Goal: Transaction & Acquisition: Obtain resource

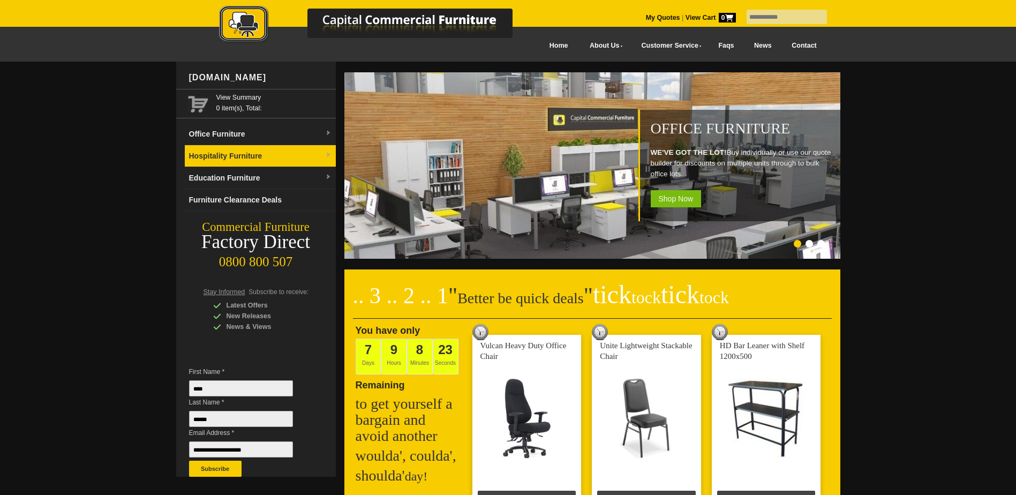
click at [229, 151] on link "Hospitality Furniture" at bounding box center [260, 156] width 151 height 22
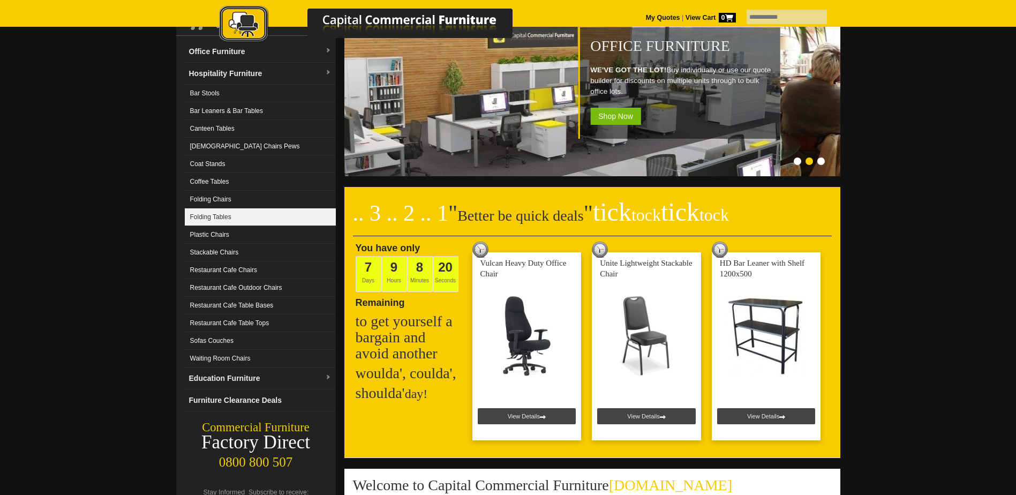
scroll to position [107, 0]
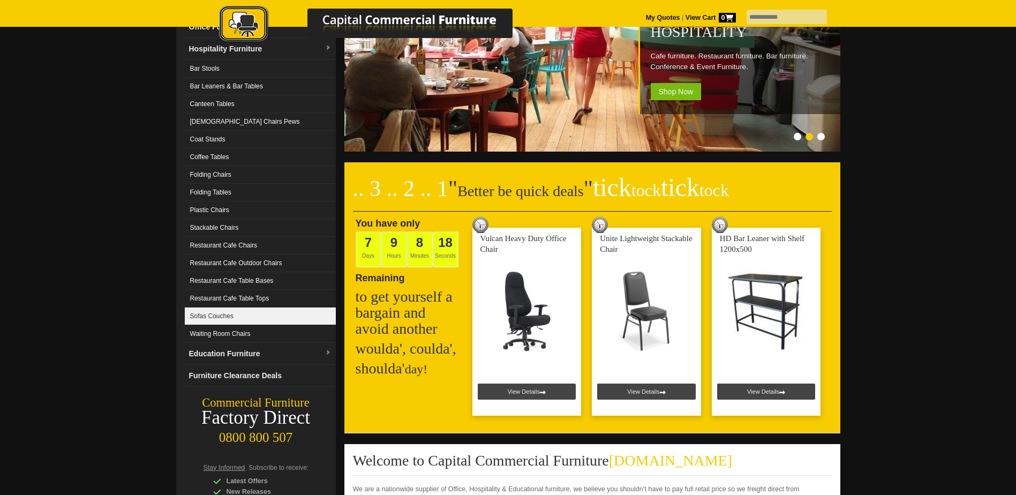
click at [266, 317] on link "Sofas Couches" at bounding box center [260, 317] width 151 height 18
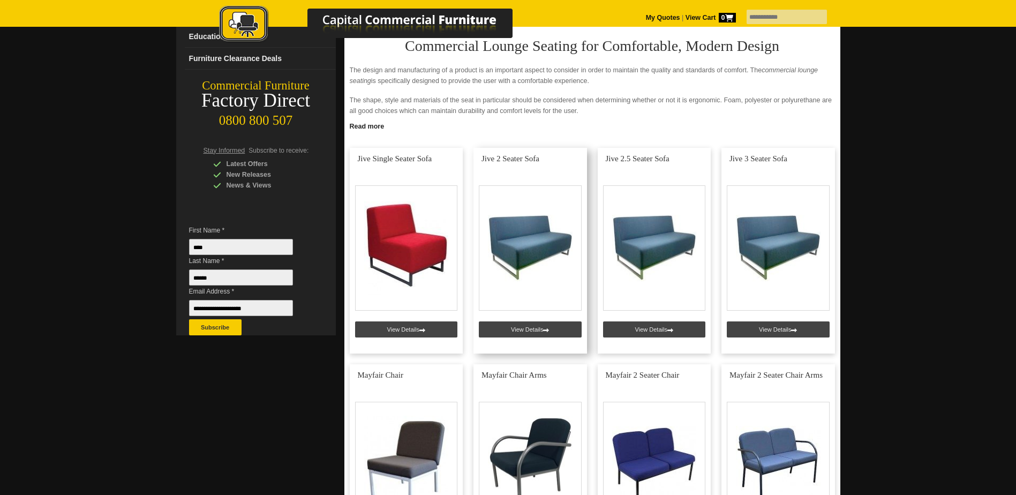
scroll to position [161, 0]
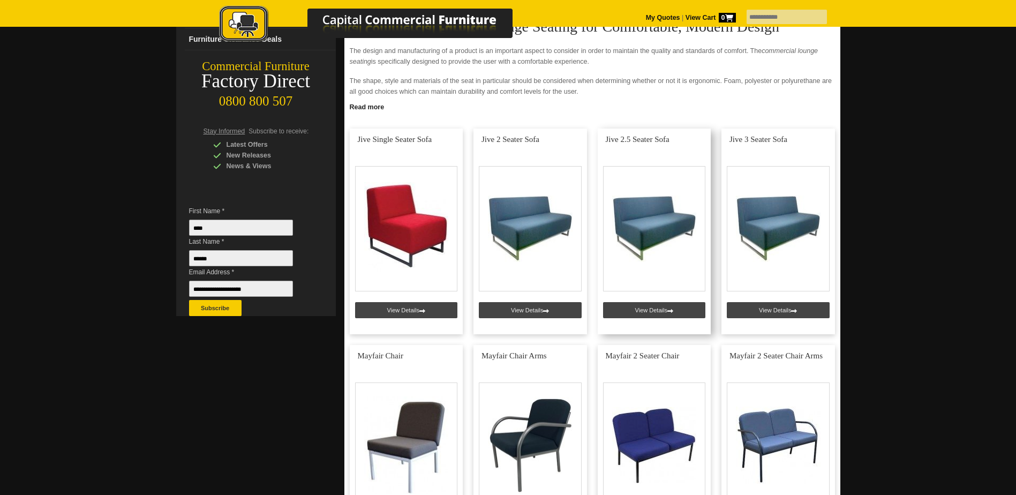
click at [643, 306] on link at bounding box center [655, 232] width 114 height 206
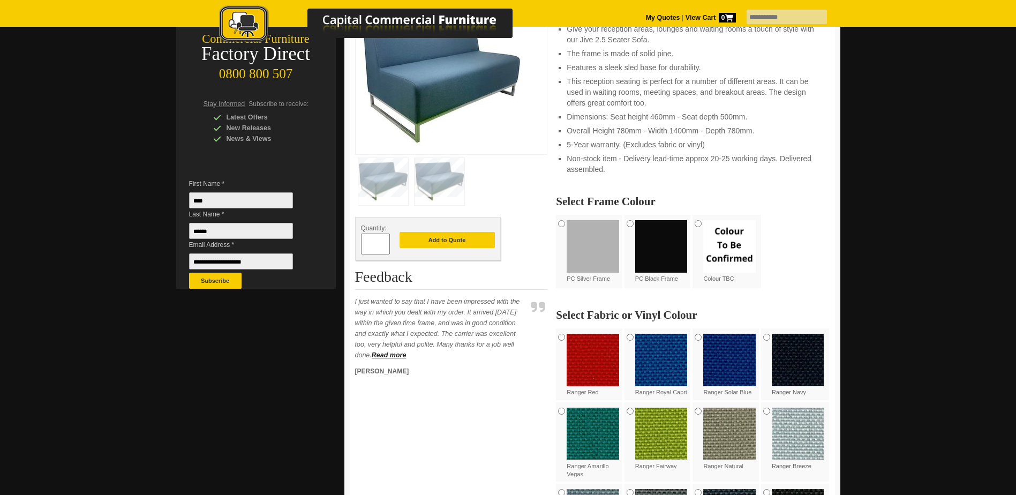
scroll to position [214, 0]
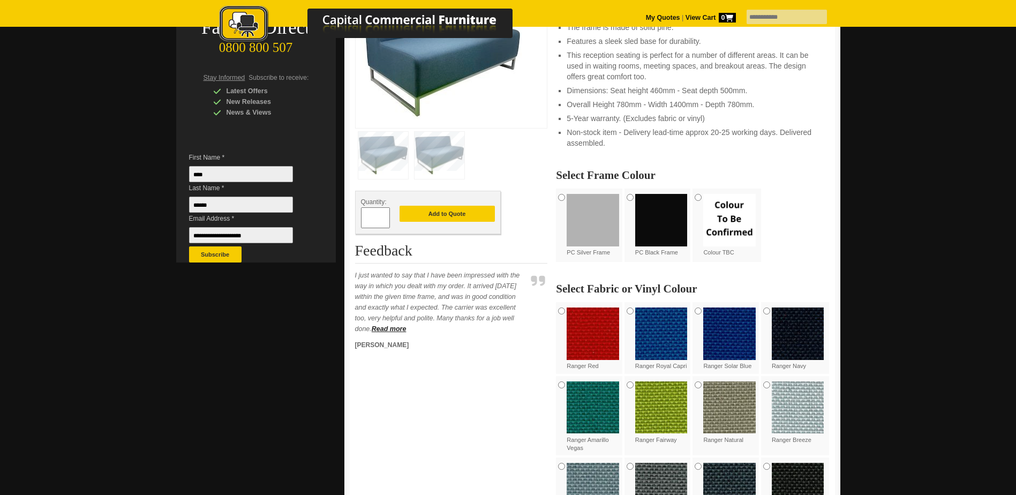
click at [378, 213] on input "*" at bounding box center [375, 217] width 29 height 21
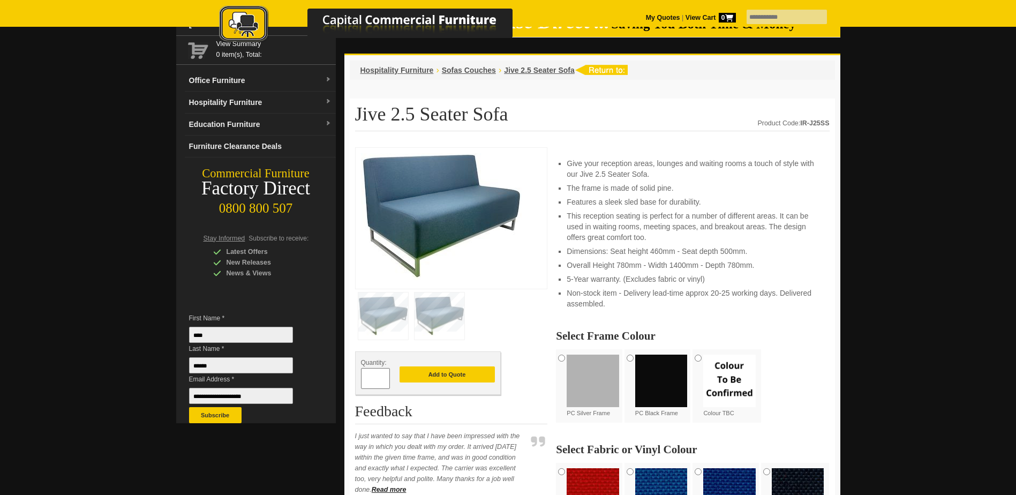
scroll to position [107, 0]
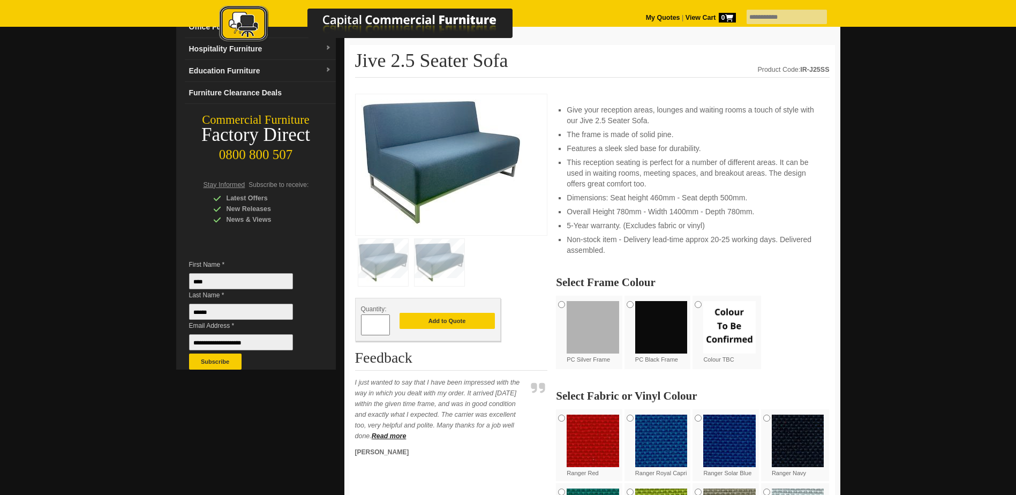
click at [384, 321] on span at bounding box center [385, 321] width 4 height 11
type input "*"
click at [446, 322] on button "Add to Quote" at bounding box center [447, 321] width 95 height 16
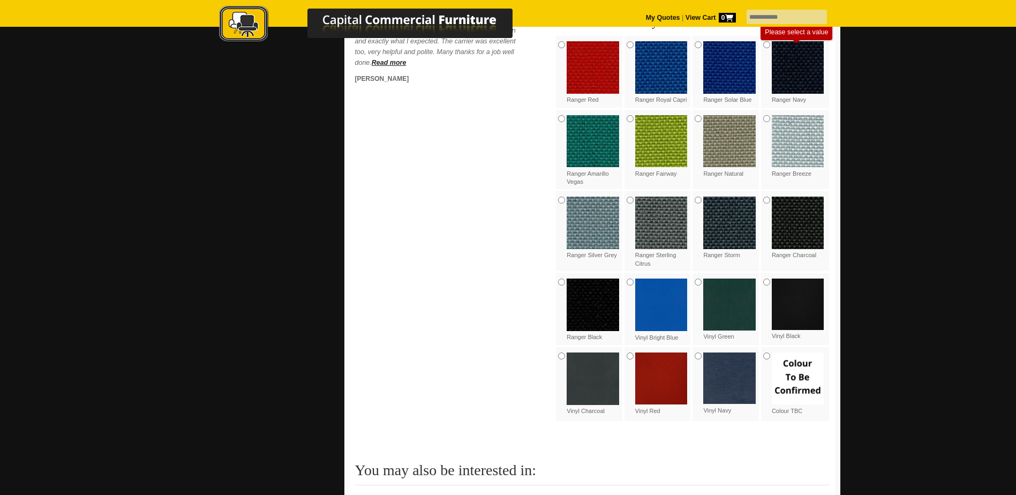
scroll to position [482, 0]
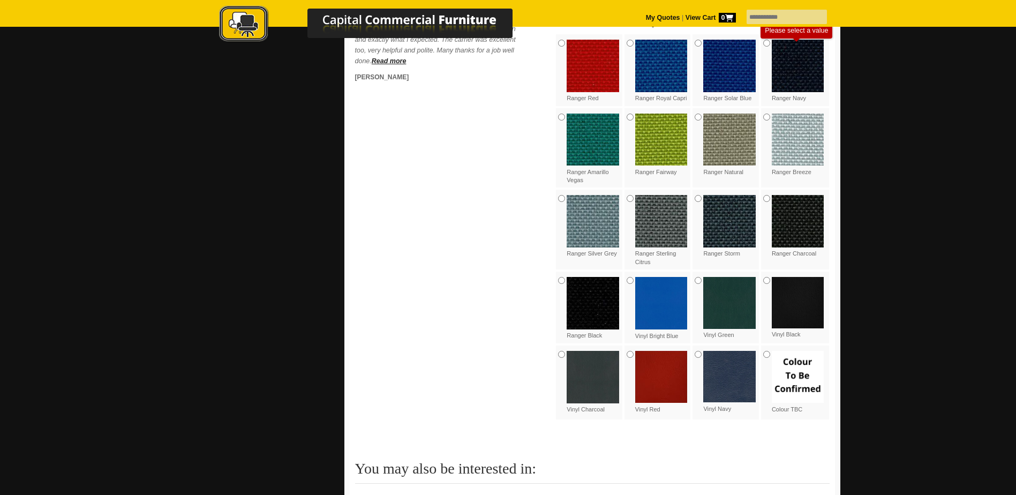
click at [667, 236] on img at bounding box center [661, 221] width 53 height 53
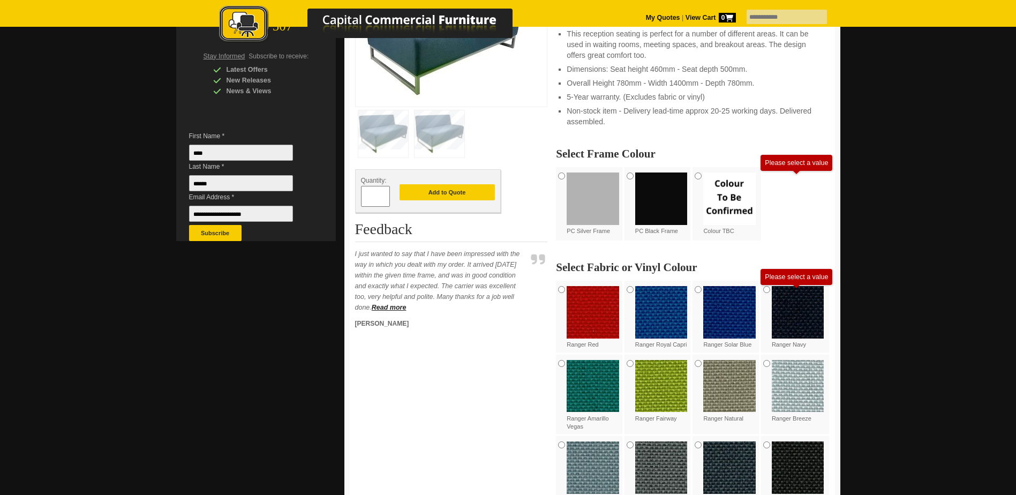
scroll to position [161, 0]
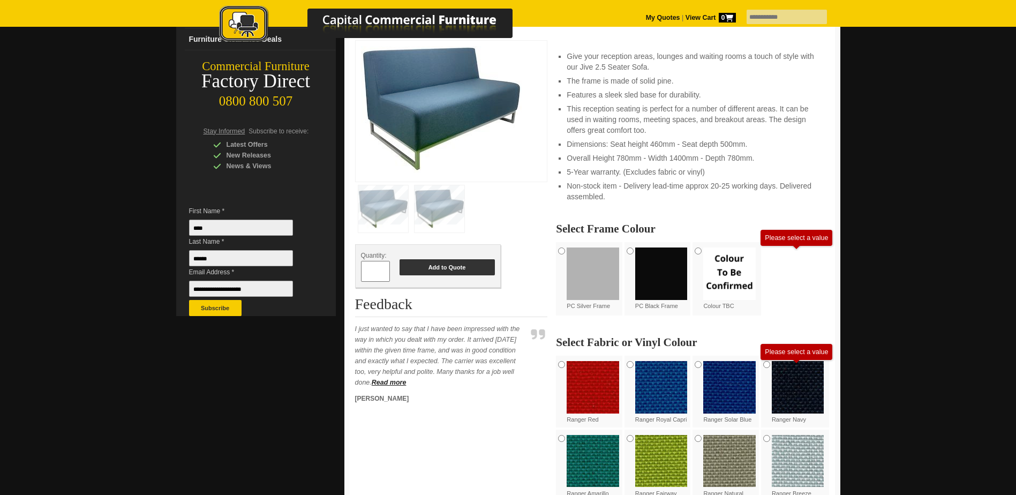
click at [450, 266] on button "Add to Quote" at bounding box center [447, 267] width 95 height 16
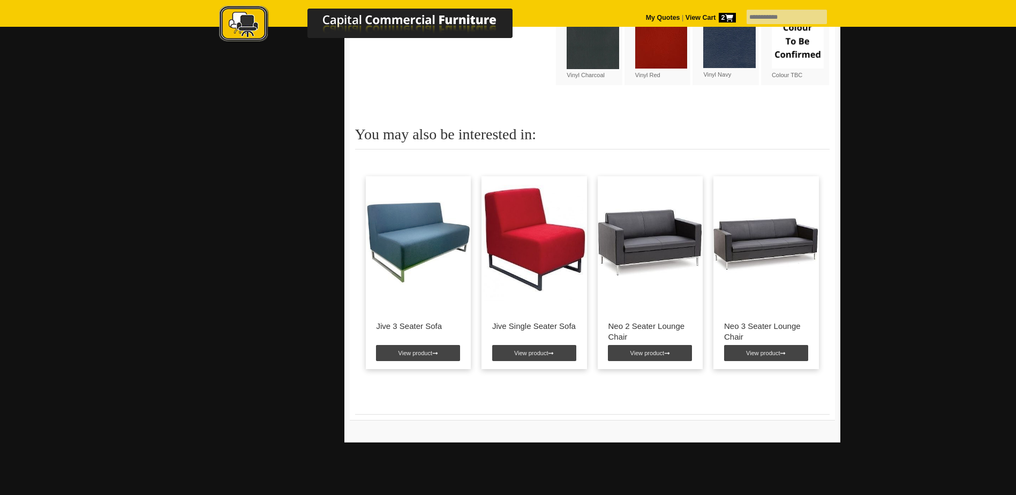
scroll to position [857, 0]
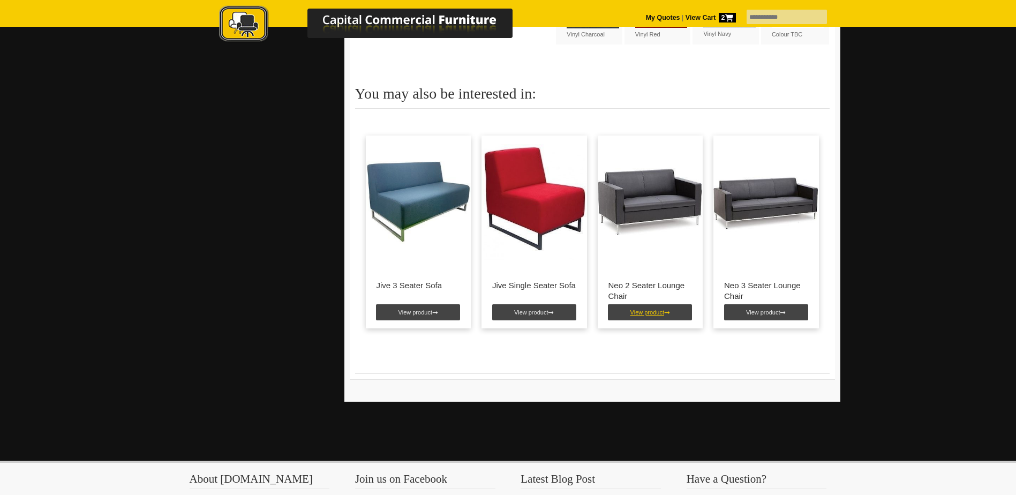
click at [641, 309] on link "View product" at bounding box center [650, 312] width 84 height 16
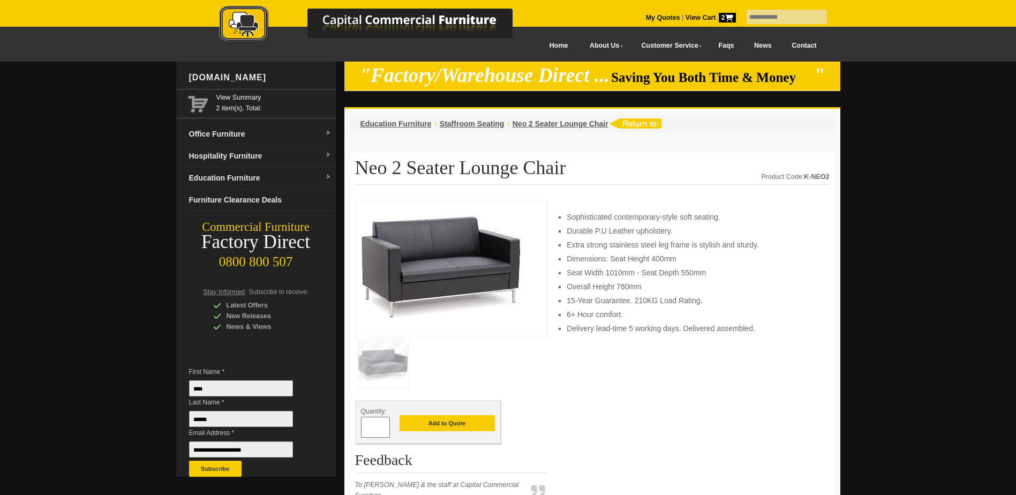
click at [386, 426] on span at bounding box center [385, 423] width 4 height 11
type input "*"
click at [454, 424] on button "Add to Quote" at bounding box center [447, 423] width 95 height 16
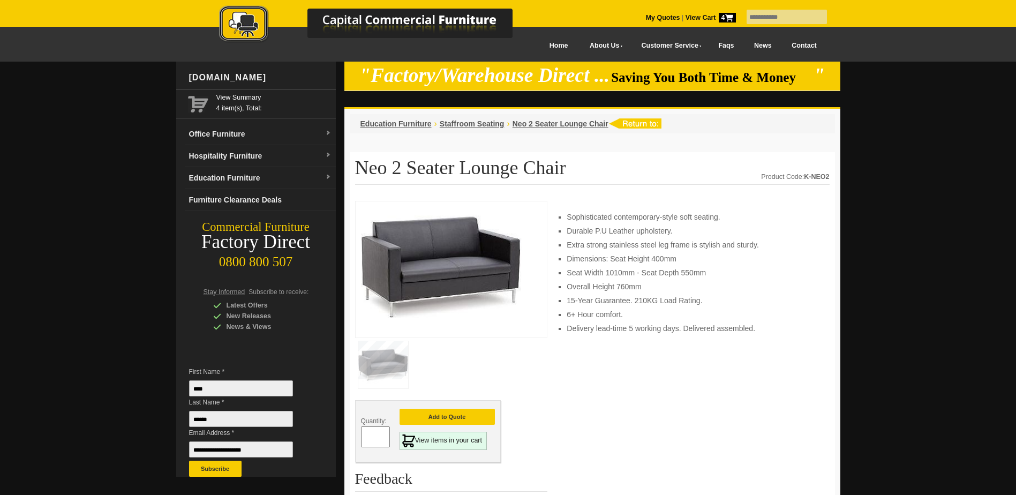
click at [686, 14] on strong "View Cart 4" at bounding box center [711, 18] width 50 height 8
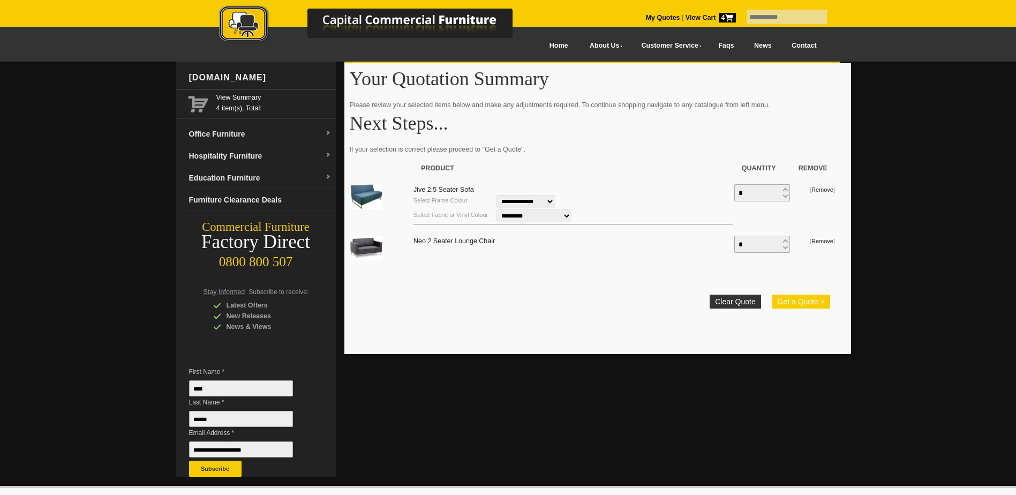
click at [815, 302] on button "Get a Quote >" at bounding box center [802, 302] width 58 height 14
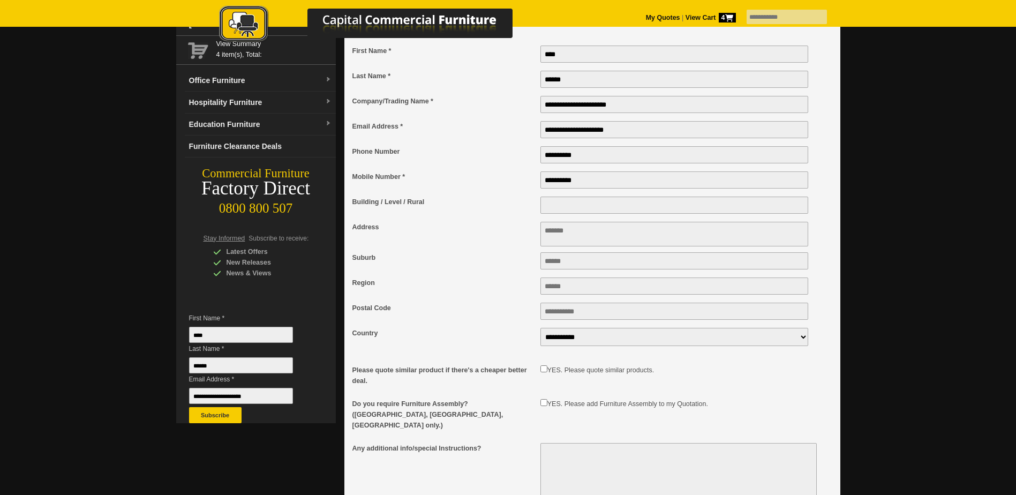
scroll to position [107, 0]
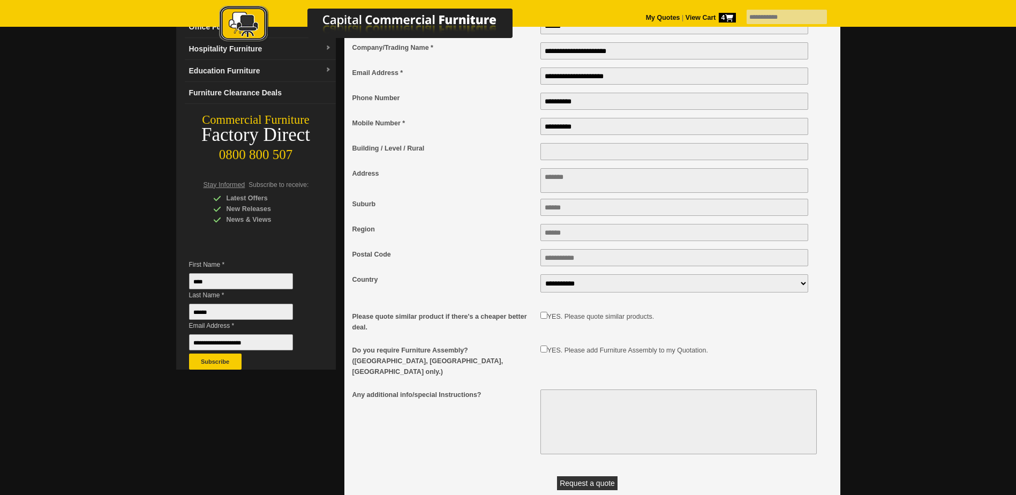
click at [556, 390] on textarea "Any additional info/special Instructions?" at bounding box center [679, 422] width 276 height 65
type textarea "**********"
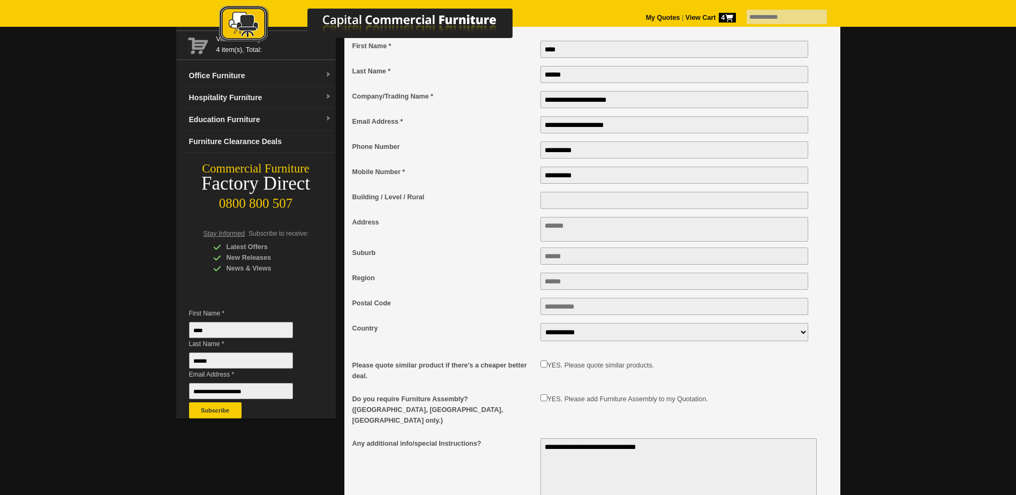
scroll to position [0, 0]
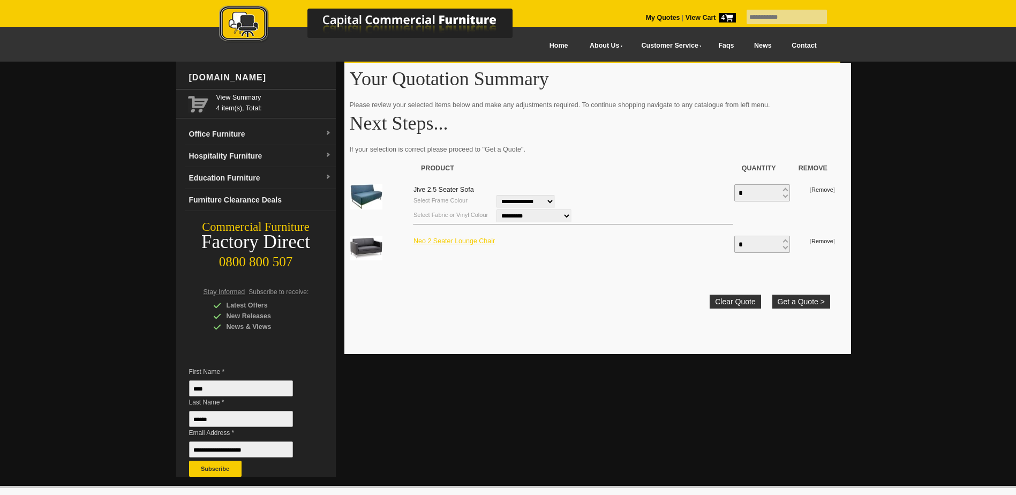
click at [450, 243] on link "Neo 2 Seater Lounge Chair" at bounding box center [454, 241] width 81 height 8
click at [812, 304] on button "Get a Quote >" at bounding box center [802, 302] width 58 height 14
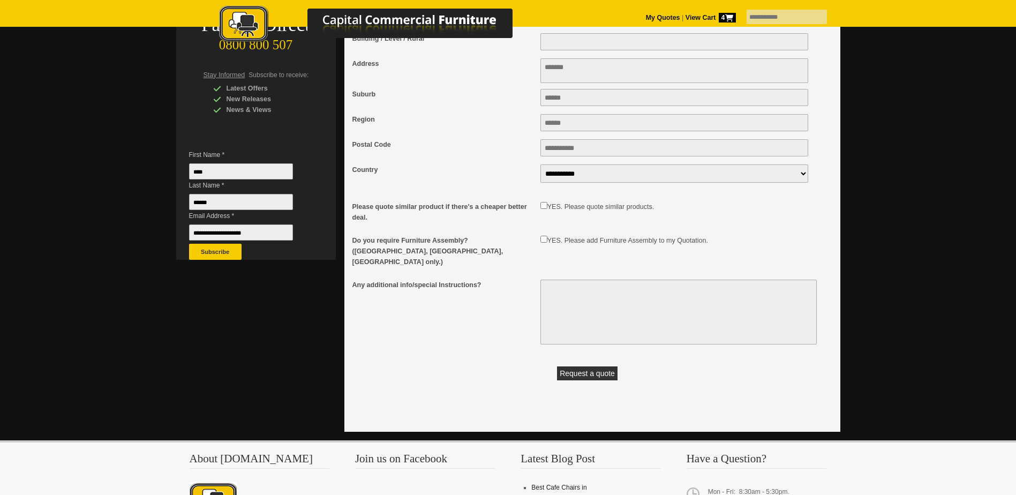
scroll to position [268, 0]
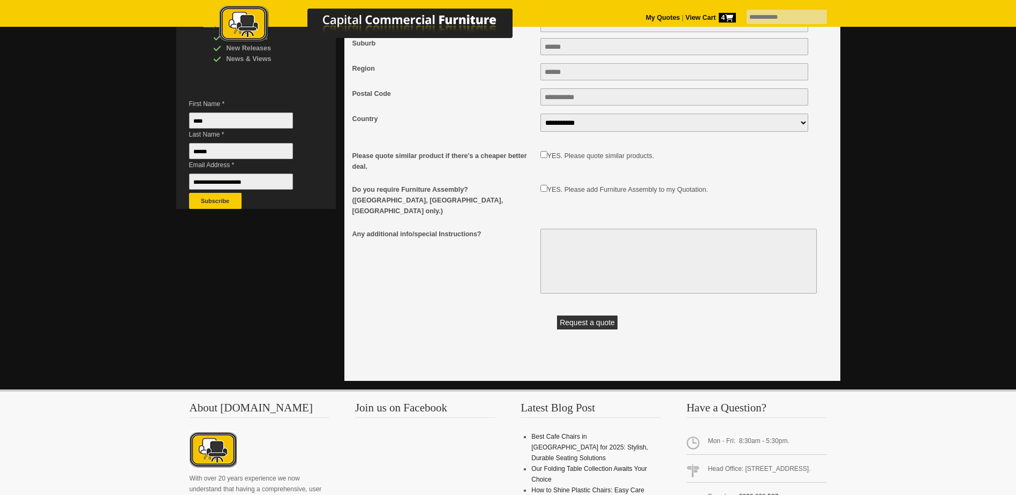
click at [551, 160] on label "YES. Please quote similar products." at bounding box center [601, 156] width 107 height 8
click at [553, 230] on textarea "Any additional info/special Instructions?" at bounding box center [679, 261] width 276 height 65
type textarea "**********"
click at [596, 316] on button "Request a quote" at bounding box center [587, 323] width 61 height 14
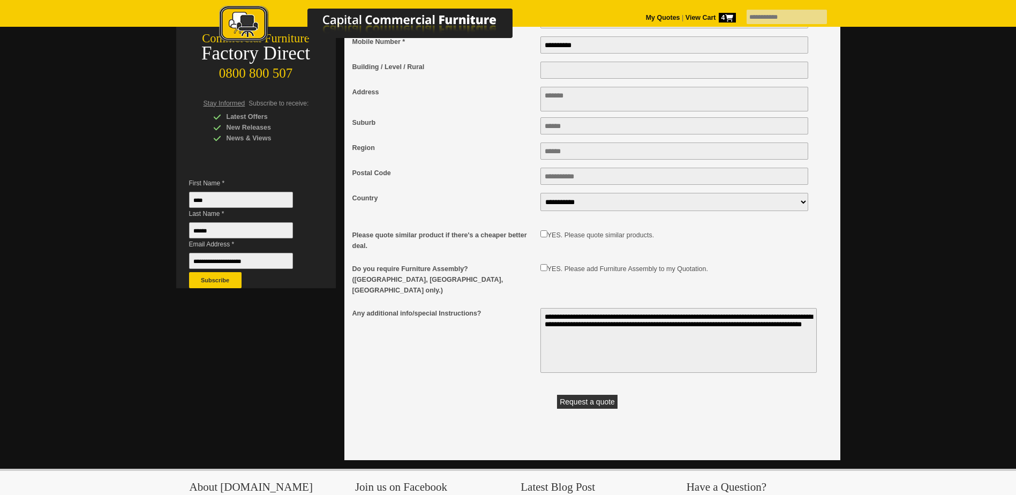
scroll to position [54, 0]
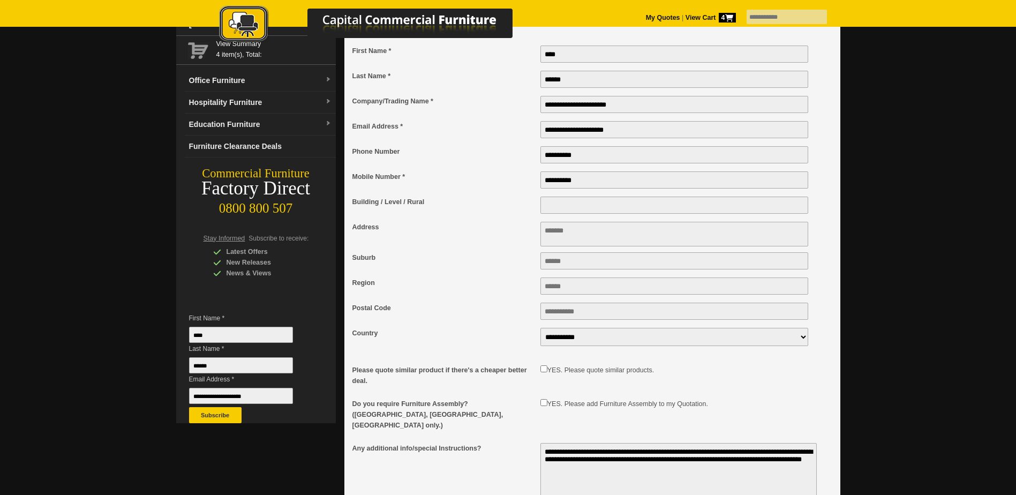
click at [563, 238] on textarea "Address" at bounding box center [675, 234] width 268 height 25
click at [575, 214] on input "Building / Level / Rural" at bounding box center [675, 205] width 268 height 17
type input "**********"
click at [600, 218] on div "**********" at bounding box center [682, 208] width 282 height 25
click at [578, 238] on textarea "Address" at bounding box center [675, 234] width 268 height 25
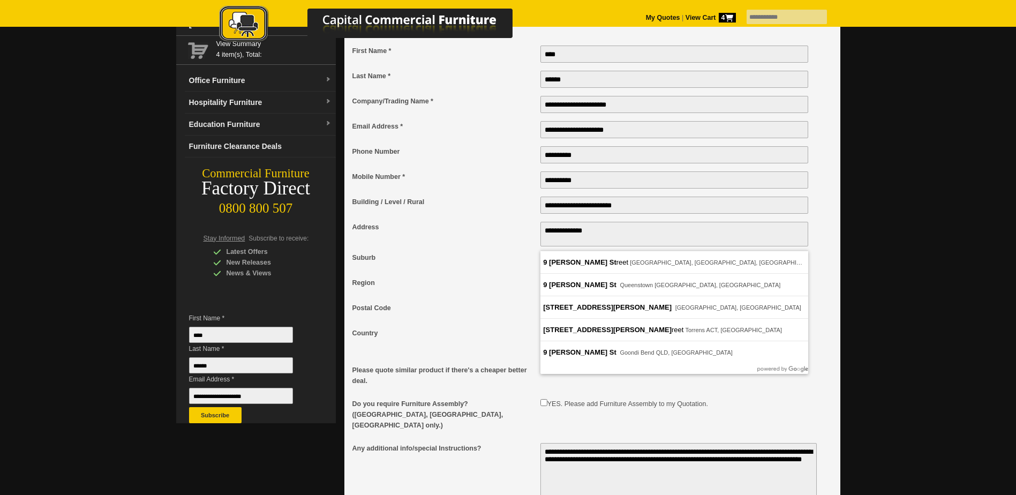
type textarea "**********"
click at [511, 250] on div "Address" at bounding box center [447, 236] width 188 height 30
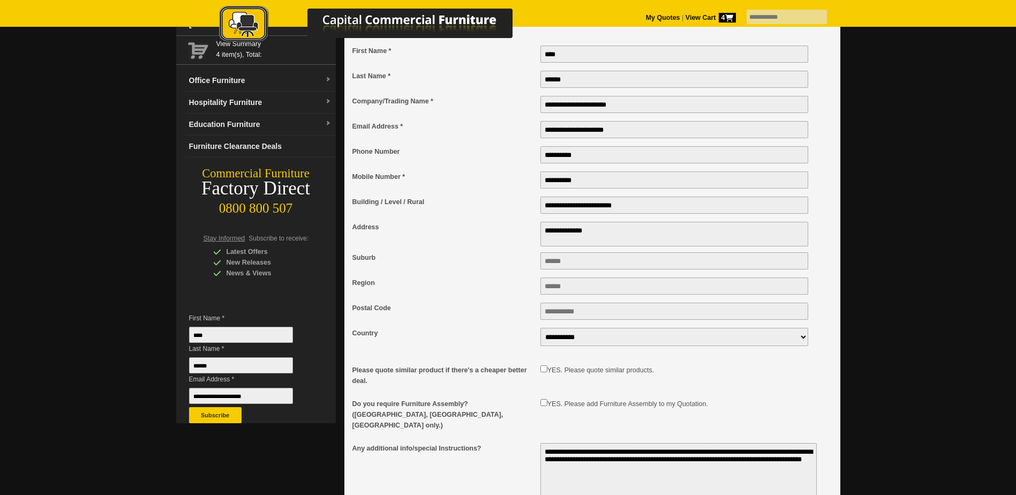
click at [567, 263] on input "Suburb" at bounding box center [675, 260] width 268 height 17
type input "********"
click at [591, 295] on input "Region" at bounding box center [675, 286] width 268 height 17
type input "**********"
click at [576, 320] on input "Postal Code" at bounding box center [675, 311] width 268 height 17
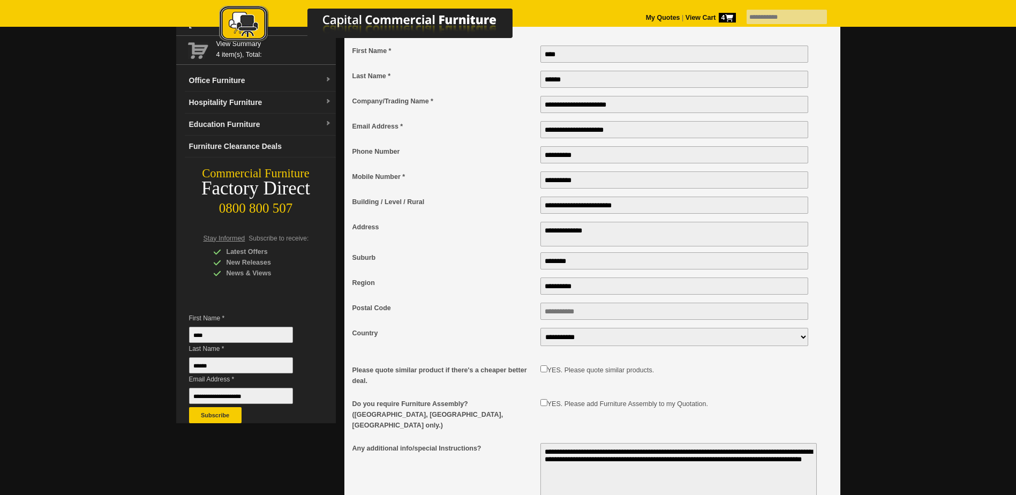
type input "****"
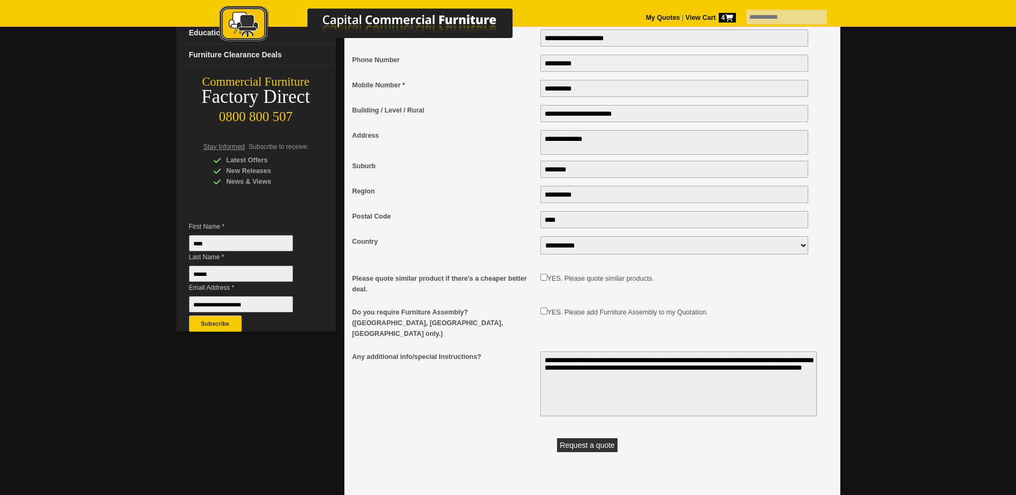
scroll to position [214, 0]
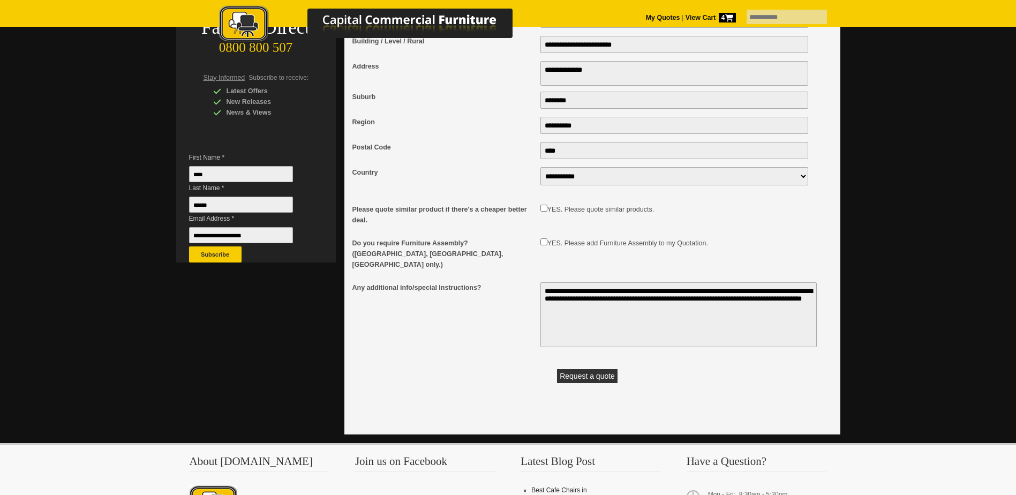
click at [590, 369] on button "Request a quote" at bounding box center [587, 376] width 61 height 14
